Goal: Book appointment/travel/reservation

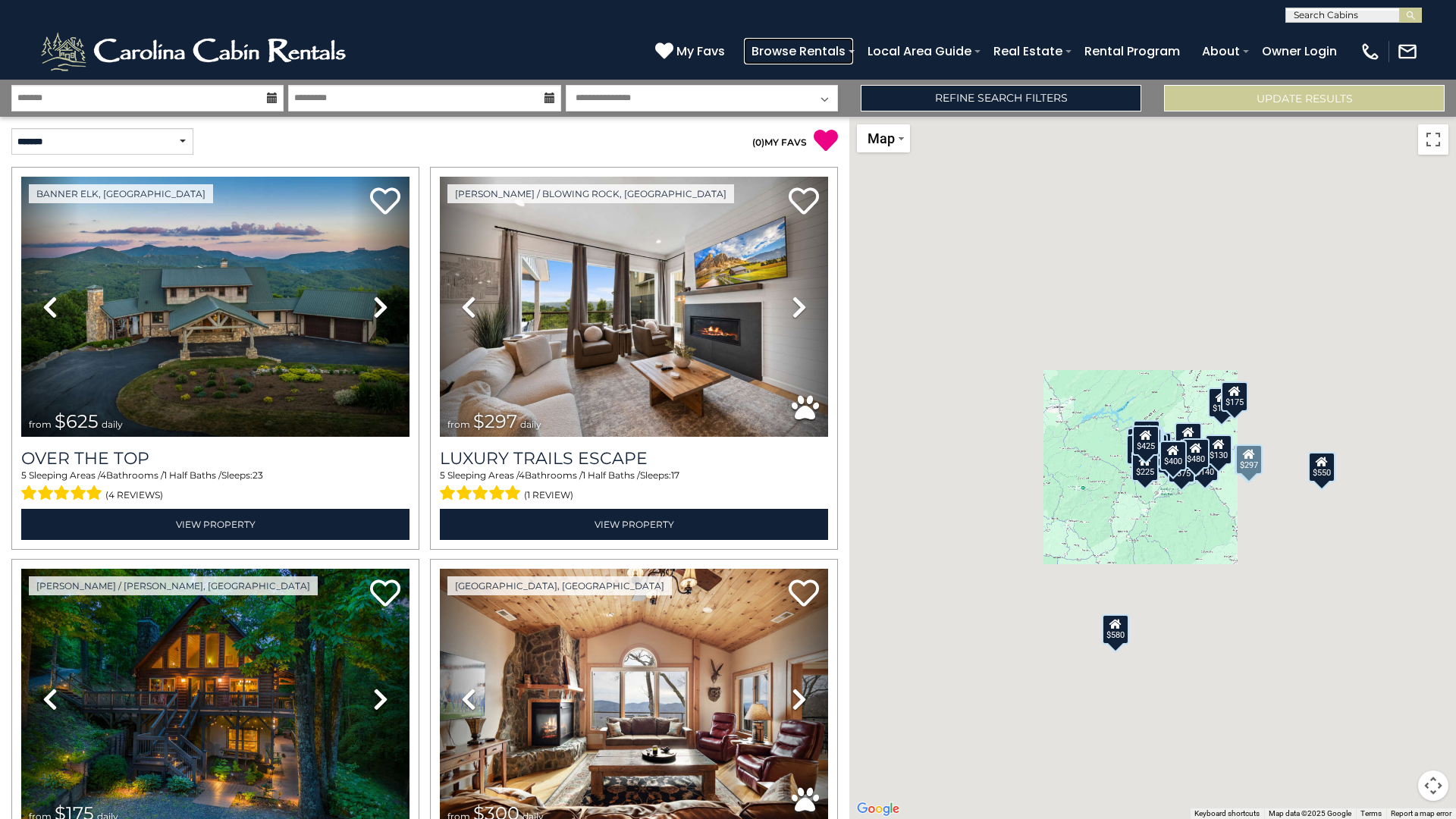
click at [804, 51] on link "Browse Rentals" at bounding box center [799, 51] width 110 height 27
